Goal: Task Accomplishment & Management: Use online tool/utility

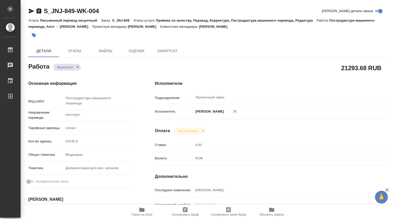
type textarea "x"
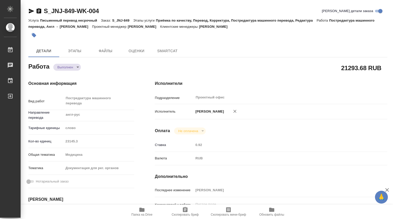
type textarea "x"
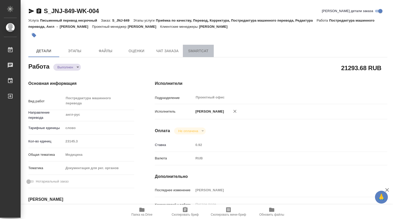
click at [192, 54] on button "SmartCat" at bounding box center [198, 51] width 31 height 12
type textarea "x"
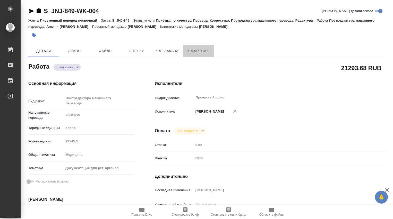
type textarea "x"
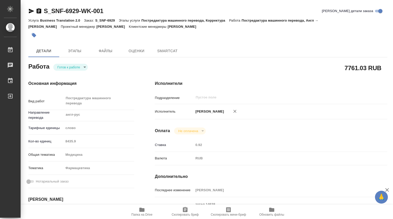
type textarea "x"
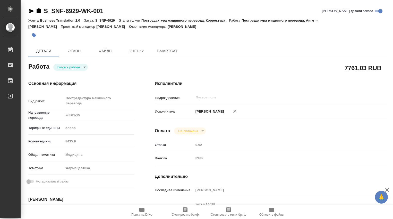
type textarea "x"
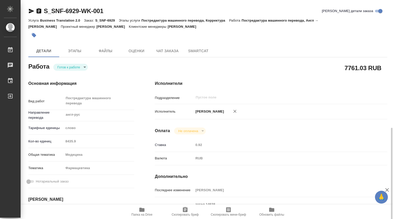
scroll to position [86, 0]
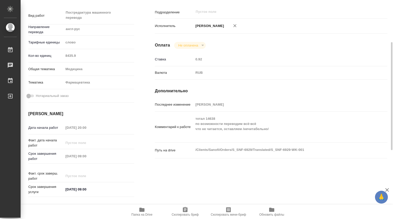
type textarea "x"
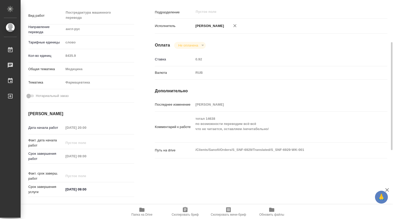
type textarea "x"
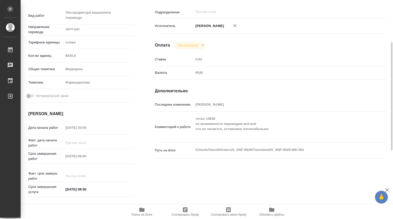
scroll to position [0, 0]
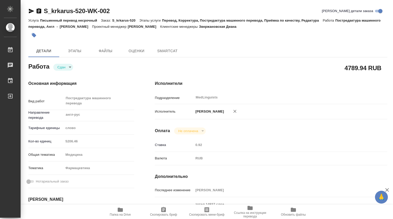
type textarea "x"
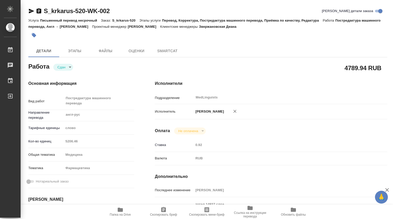
type textarea "x"
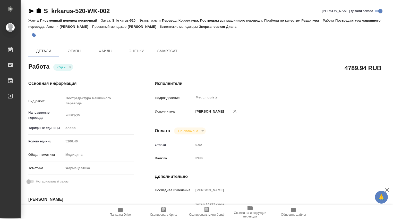
type textarea "x"
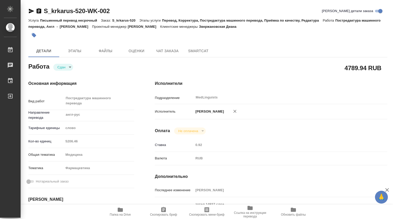
type textarea "x"
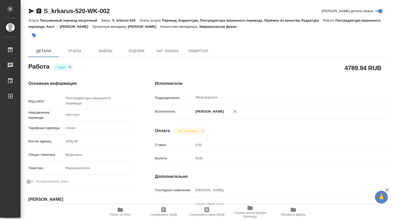
type textarea "x"
